Goal: Navigation & Orientation: Go to known website

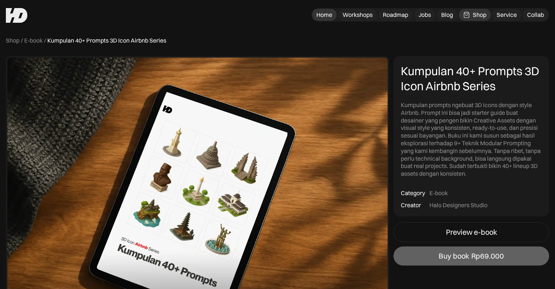
click at [322, 16] on div "Home" at bounding box center [324, 15] width 16 height 8
